Goal: Find specific page/section: Find specific page/section

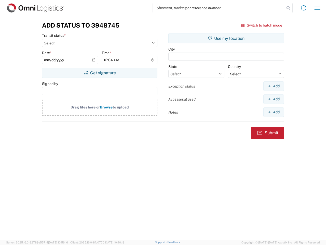
click at [219, 8] on input "search" at bounding box center [219, 8] width 132 height 10
click at [289, 8] on icon at bounding box center [288, 8] width 7 height 7
click at [304, 8] on icon at bounding box center [304, 8] width 8 height 8
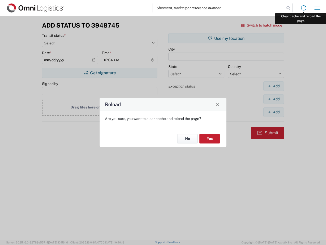
click at [318, 8] on div "Reload Are you sure, you want to clear cache and reload the page? No Yes" at bounding box center [163, 122] width 326 height 245
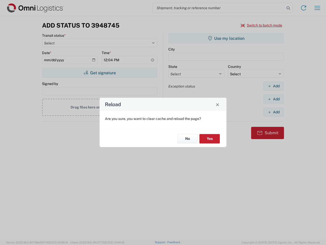
click at [262, 25] on div "Reload Are you sure, you want to clear cache and reload the page? No Yes" at bounding box center [163, 122] width 326 height 245
click at [100, 73] on div "Reload Are you sure, you want to clear cache and reload the page? No Yes" at bounding box center [163, 122] width 326 height 245
click at [226, 38] on div "Reload Are you sure, you want to clear cache and reload the page? No Yes" at bounding box center [163, 122] width 326 height 245
click at [274, 86] on div "Reload Are you sure, you want to clear cache and reload the page? No Yes" at bounding box center [163, 122] width 326 height 245
click at [274, 99] on div "Reload Are you sure, you want to clear cache and reload the page? No Yes" at bounding box center [163, 122] width 326 height 245
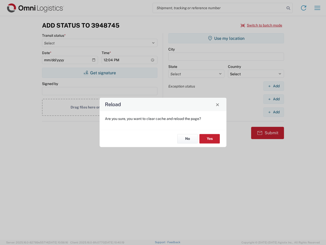
click at [274, 112] on div "Reload Are you sure, you want to clear cache and reload the page? No Yes" at bounding box center [163, 122] width 326 height 245
